Goal: Subscribe to service/newsletter

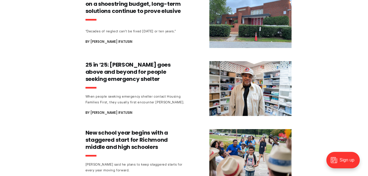
scroll to position [333, 0]
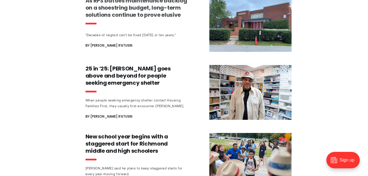
click at [122, 15] on h3 "As RPS battles maintenance backlog on a shoestring budget, long-term solutions …" at bounding box center [137, 7] width 102 height 21
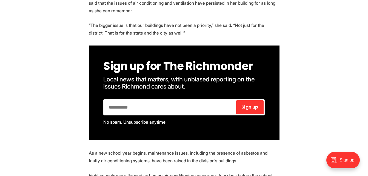
scroll to position [318, 0]
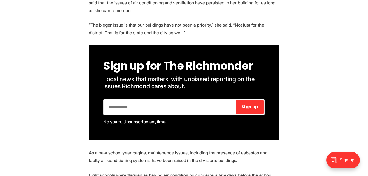
click at [122, 103] on input "email" at bounding box center [169, 107] width 131 height 14
type input "**********"
click at [261, 103] on button "Sign up .nc-loop-dots-4-24-icon-o{--animation-duration:0.8s} .nc-loop-dots-4-24…" at bounding box center [249, 107] width 27 height 14
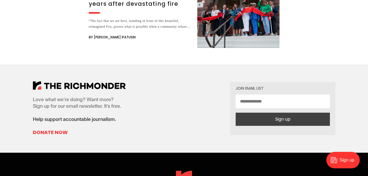
scroll to position [1602, 0]
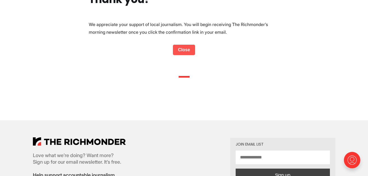
click at [184, 50] on link "Close" at bounding box center [184, 50] width 22 height 10
